Goal: Information Seeking & Learning: Learn about a topic

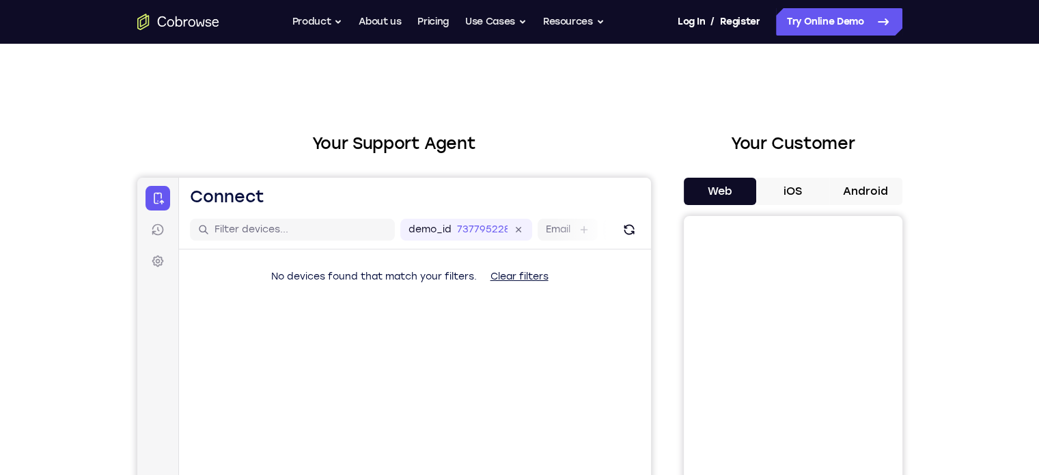
click at [859, 191] on button "Android" at bounding box center [865, 191] width 73 height 27
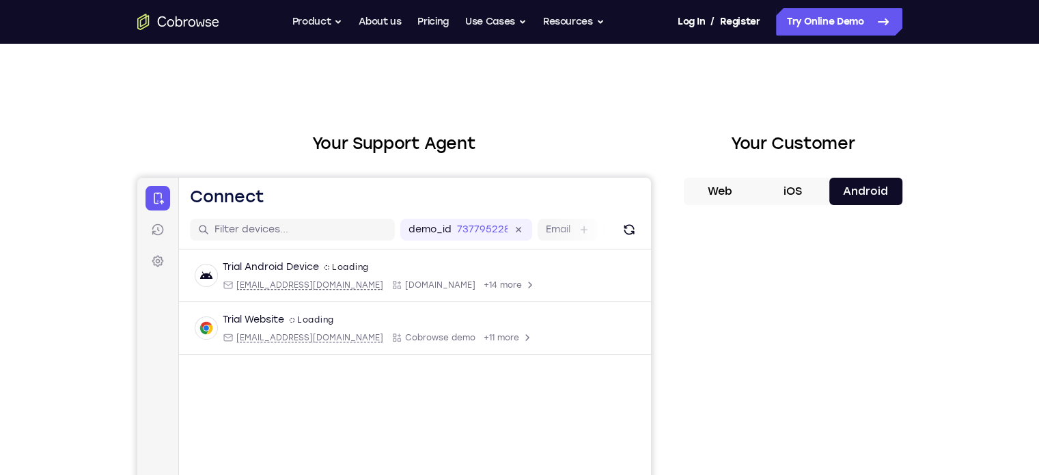
scroll to position [270, 0]
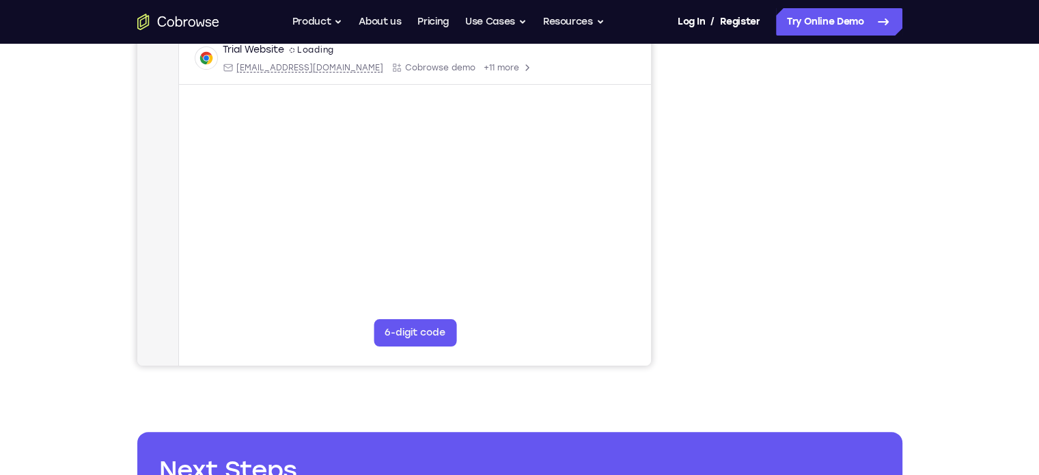
drag, startPoint x: 858, startPoint y: 352, endPoint x: 943, endPoint y: 287, distance: 107.3
click at [943, 287] on div "Your Support Agent Your Customer Web iOS Android Next Steps We’d be happy to gi…" at bounding box center [520, 224] width 874 height 901
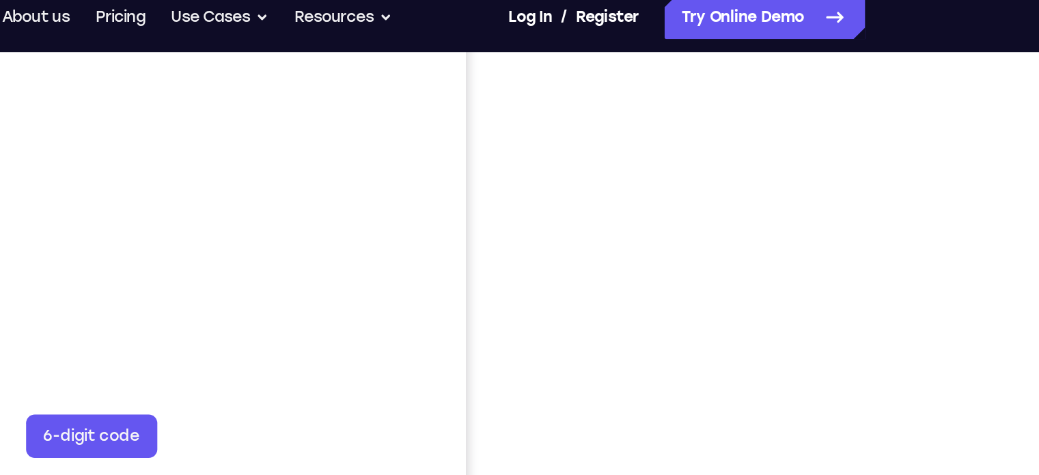
scroll to position [316, 0]
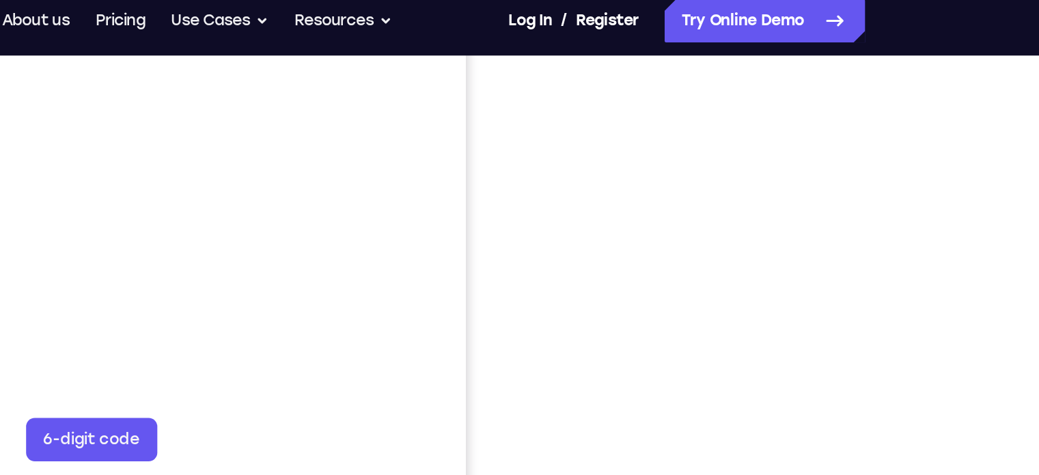
drag, startPoint x: 934, startPoint y: 76, endPoint x: 926, endPoint y: 115, distance: 40.5
click at [926, 115] on div "Your Support Agent Your Customer Web iOS Android Next Steps We’d be happy to gi…" at bounding box center [520, 177] width 874 height 901
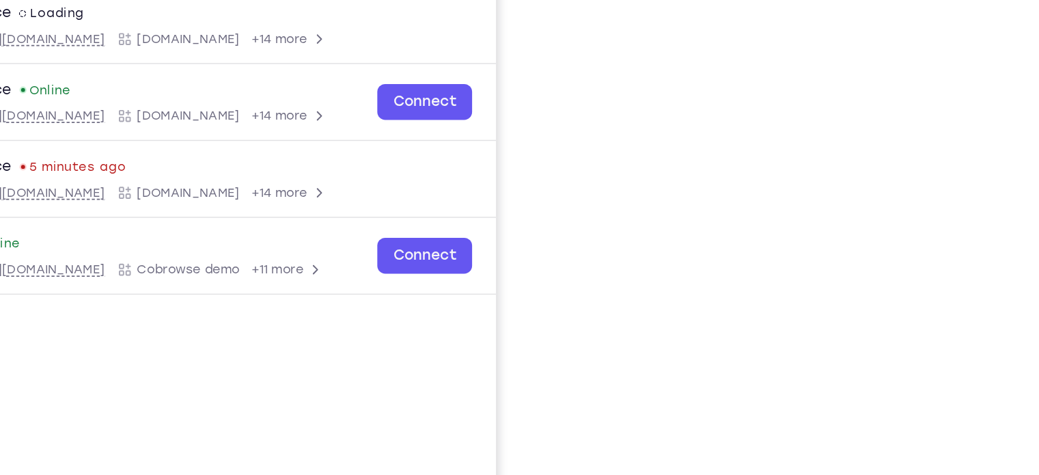
scroll to position [143, 0]
